Goal: Complete application form

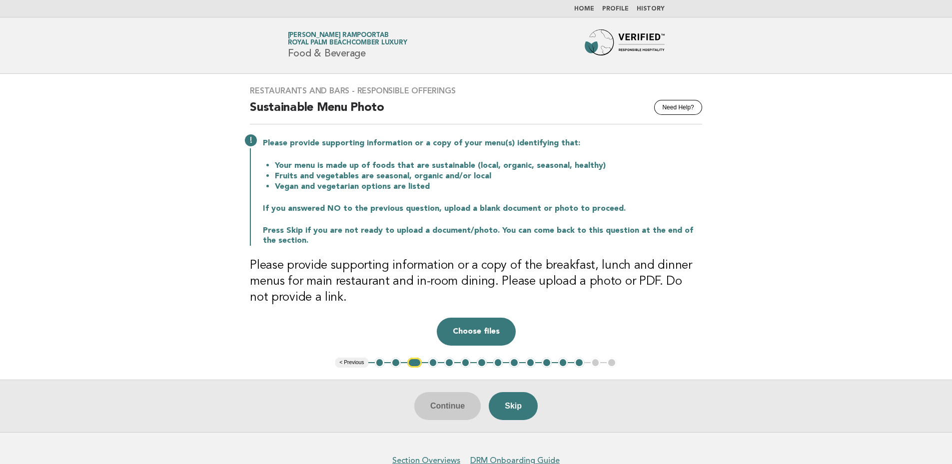
click at [378, 363] on button "1" at bounding box center [380, 363] width 10 height 10
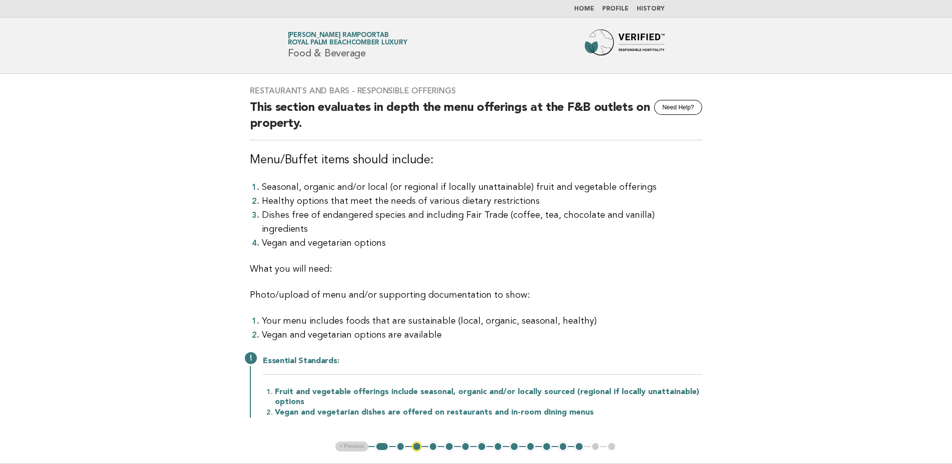
scroll to position [124, 0]
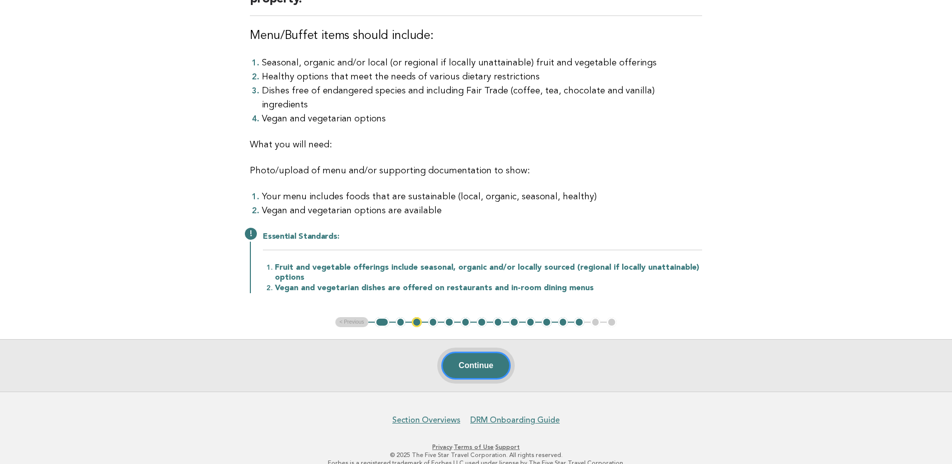
click at [471, 352] on button "Continue" at bounding box center [475, 366] width 69 height 28
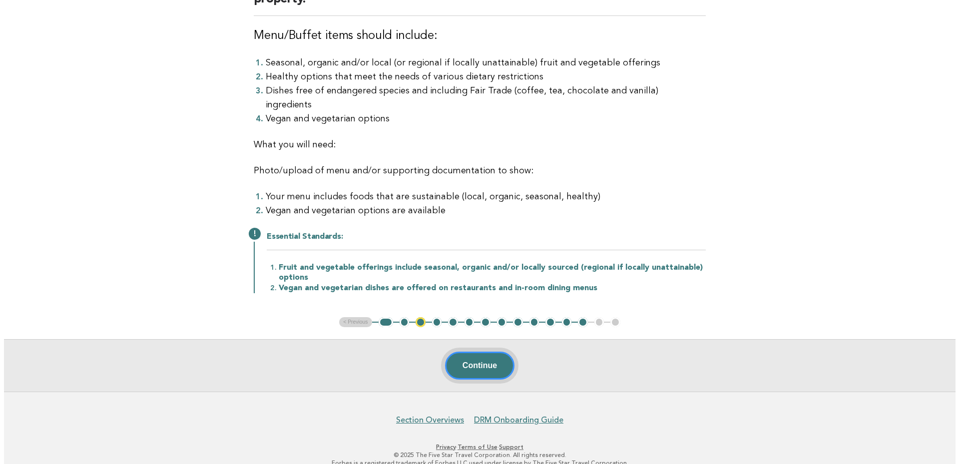
scroll to position [0, 0]
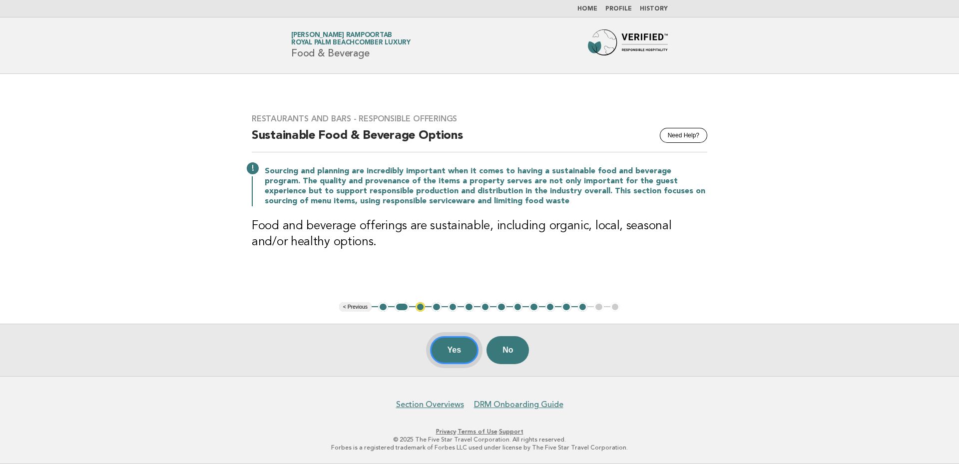
click at [448, 354] on button "Yes" at bounding box center [454, 350] width 49 height 28
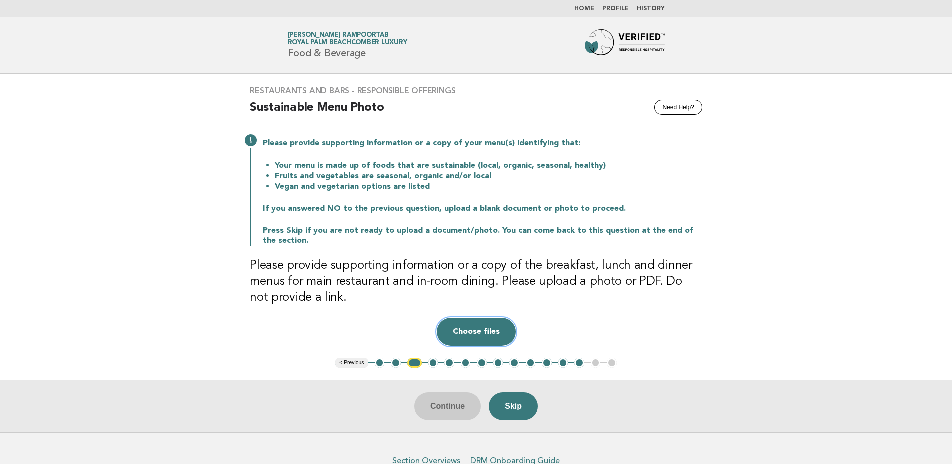
click at [491, 333] on button "Choose files" at bounding box center [476, 332] width 79 height 28
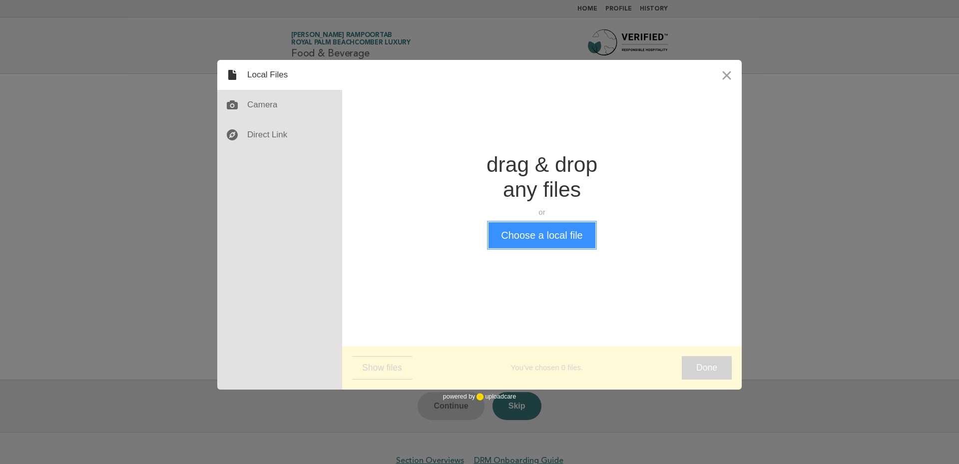
click at [593, 231] on button "Choose a local file" at bounding box center [542, 235] width 106 height 26
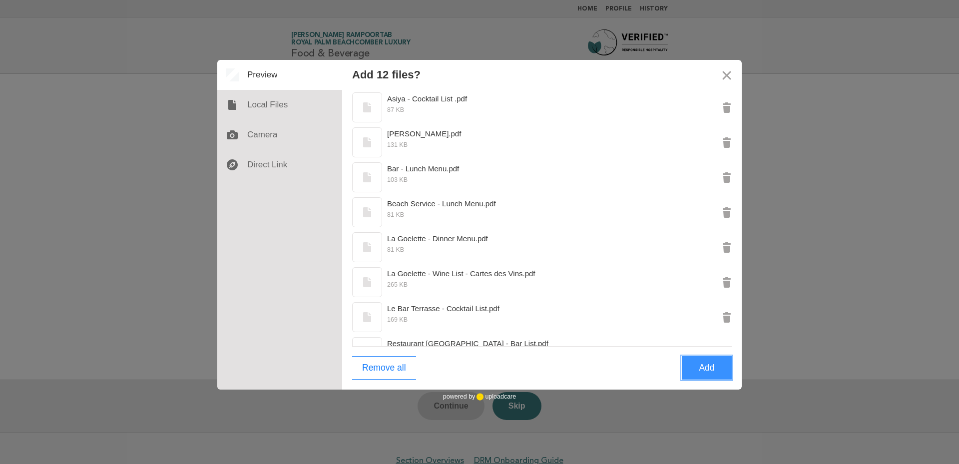
click at [715, 369] on button "Add" at bounding box center [707, 367] width 50 height 23
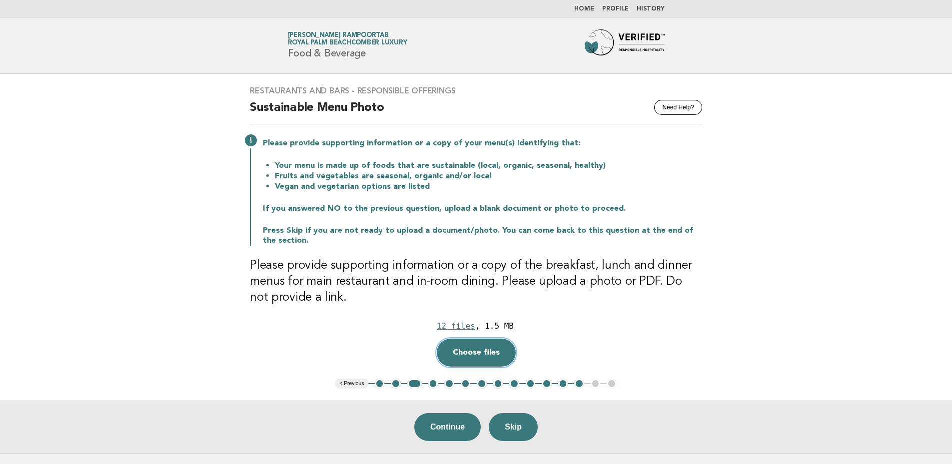
scroll to position [76, 0]
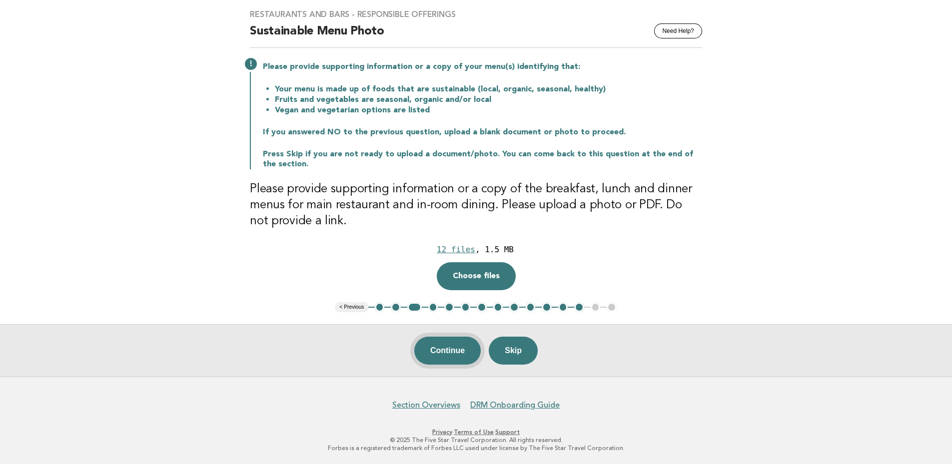
click at [449, 345] on button "Continue" at bounding box center [447, 351] width 66 height 28
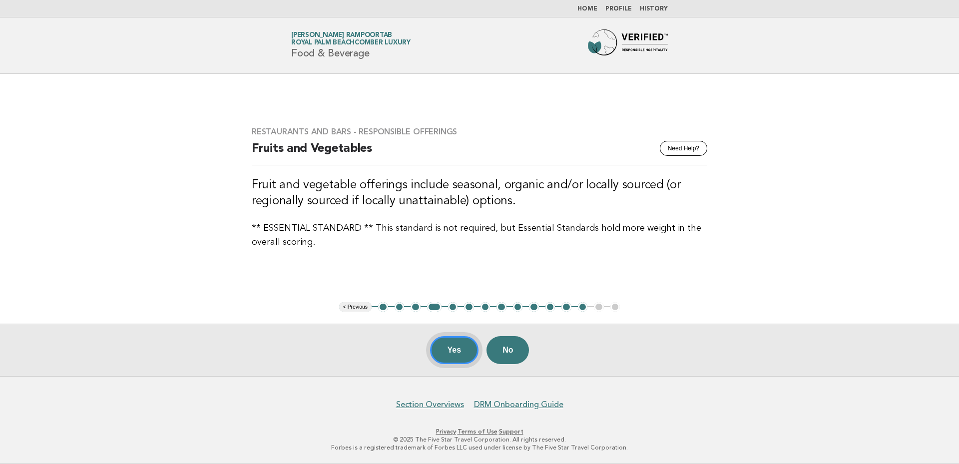
click at [448, 348] on button "Yes" at bounding box center [454, 350] width 49 height 28
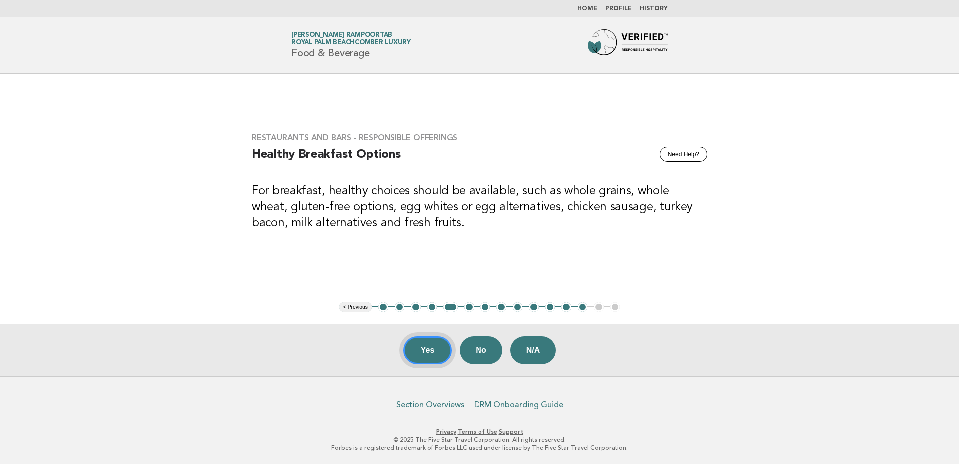
click at [418, 353] on button "Yes" at bounding box center [427, 350] width 49 height 28
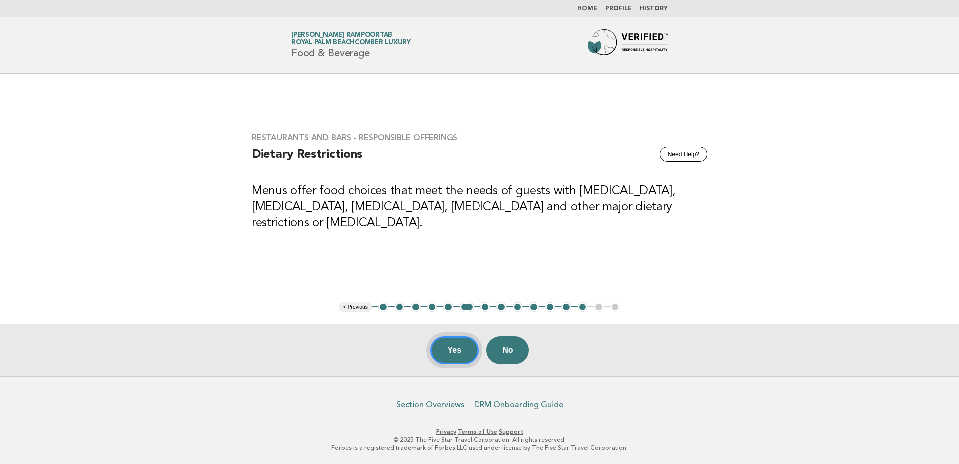
click at [460, 350] on button "Yes" at bounding box center [454, 350] width 49 height 28
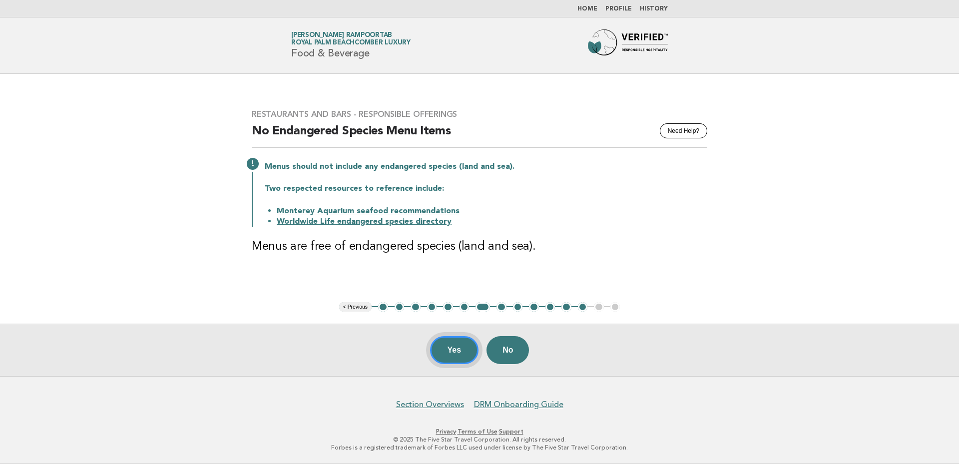
click at [444, 347] on button "Yes" at bounding box center [454, 350] width 49 height 28
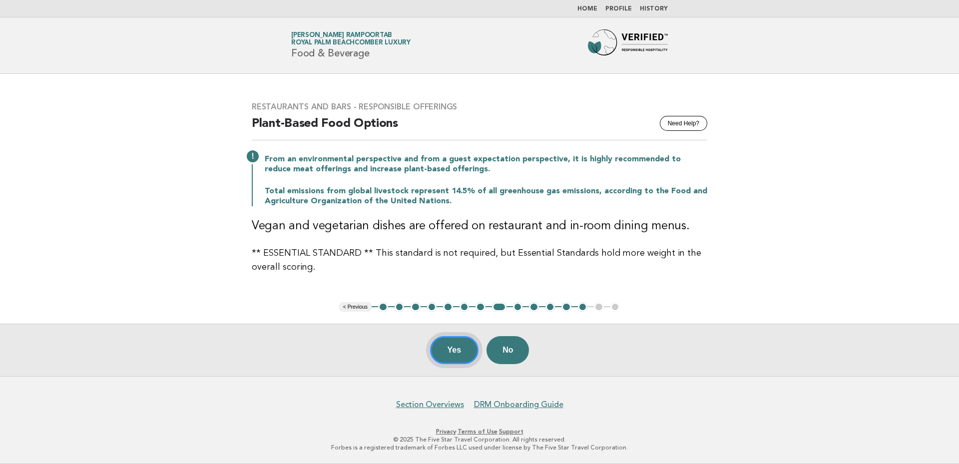
click at [452, 350] on button "Yes" at bounding box center [454, 350] width 49 height 28
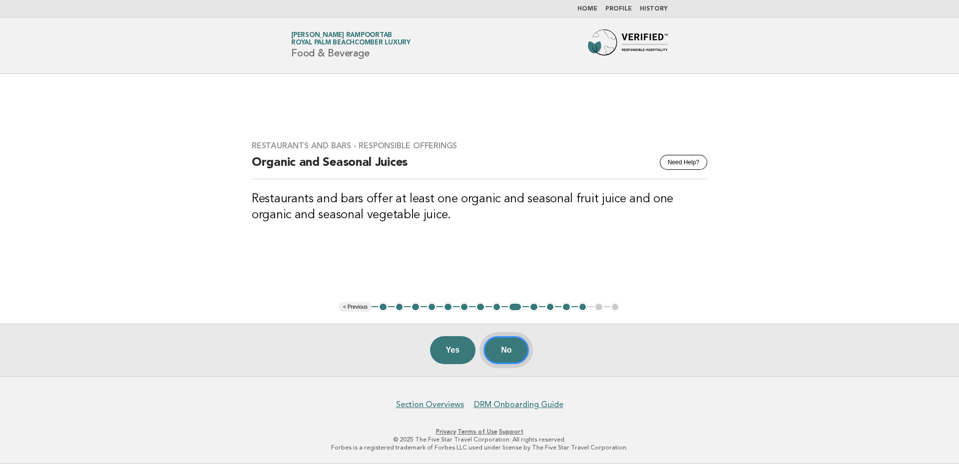
click at [516, 350] on button "No" at bounding box center [506, 350] width 45 height 28
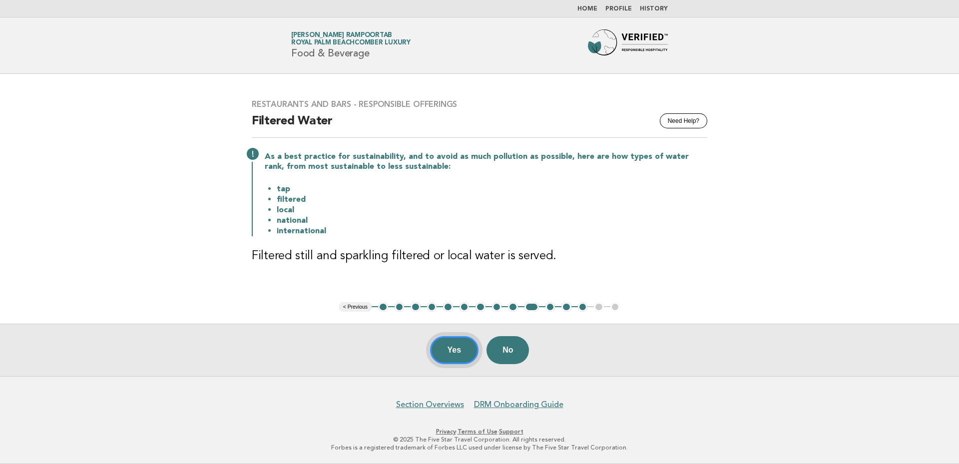
click at [457, 345] on button "Yes" at bounding box center [454, 350] width 49 height 28
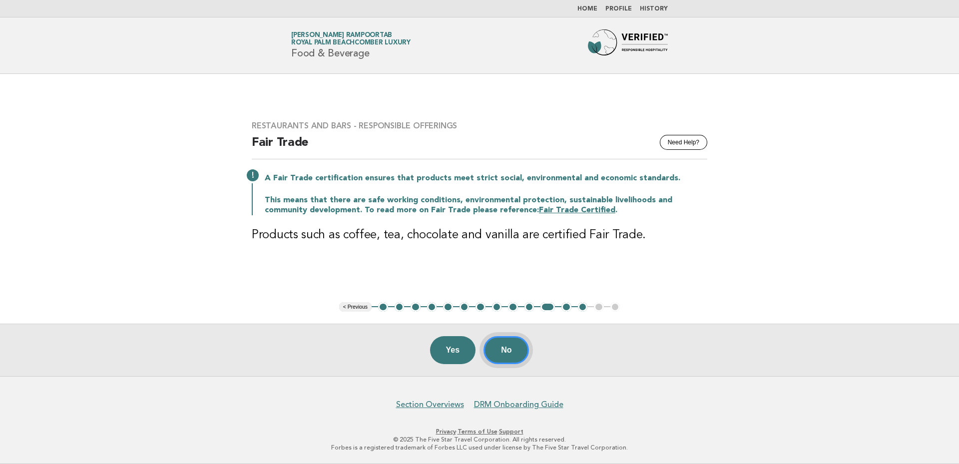
click at [514, 353] on button "No" at bounding box center [506, 350] width 45 height 28
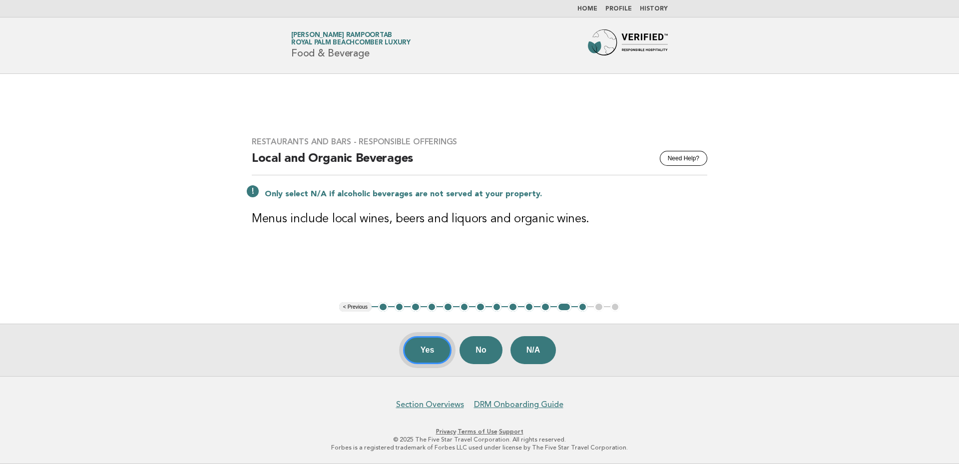
click at [428, 349] on button "Yes" at bounding box center [427, 350] width 49 height 28
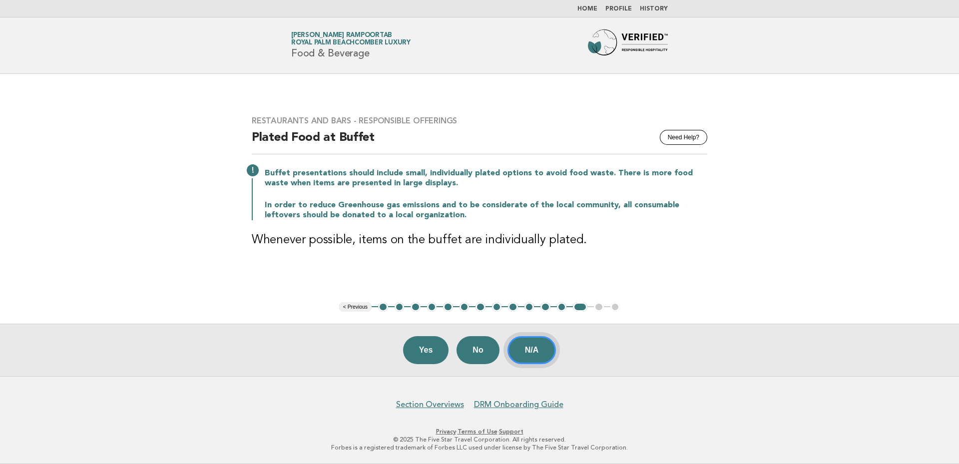
click at [538, 358] on button "N/A" at bounding box center [532, 350] width 49 height 28
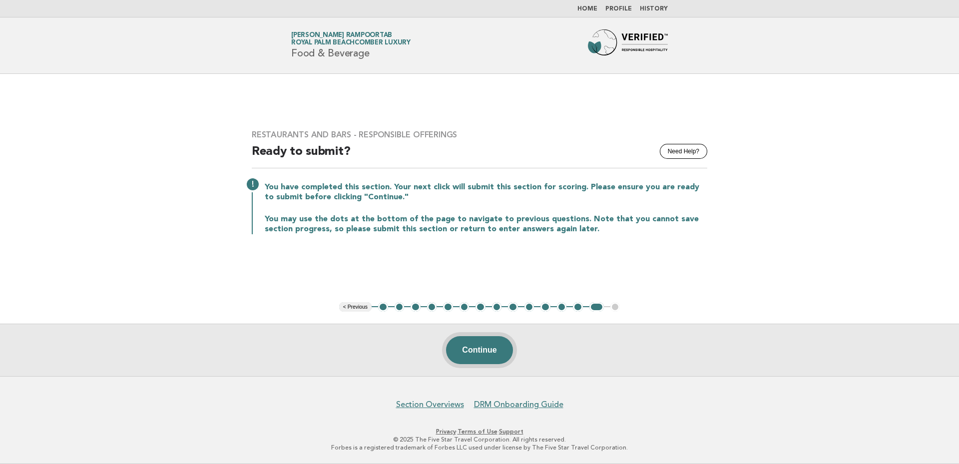
click at [483, 353] on button "Continue" at bounding box center [479, 350] width 66 height 28
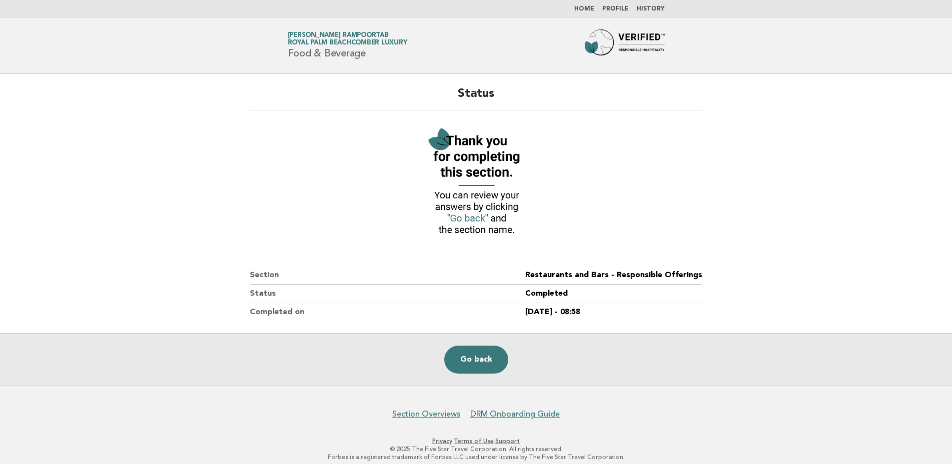
click at [581, 11] on link "Home" at bounding box center [584, 9] width 20 height 6
